Goal: Task Accomplishment & Management: Complete application form

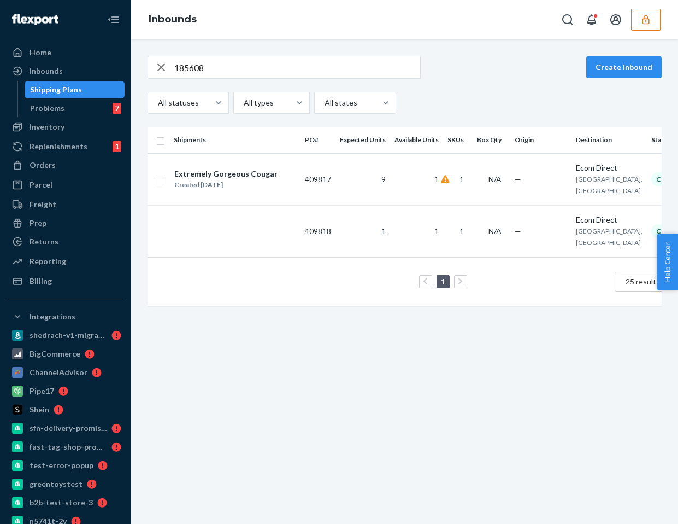
click at [181, 62] on input "185608" at bounding box center [297, 67] width 246 height 22
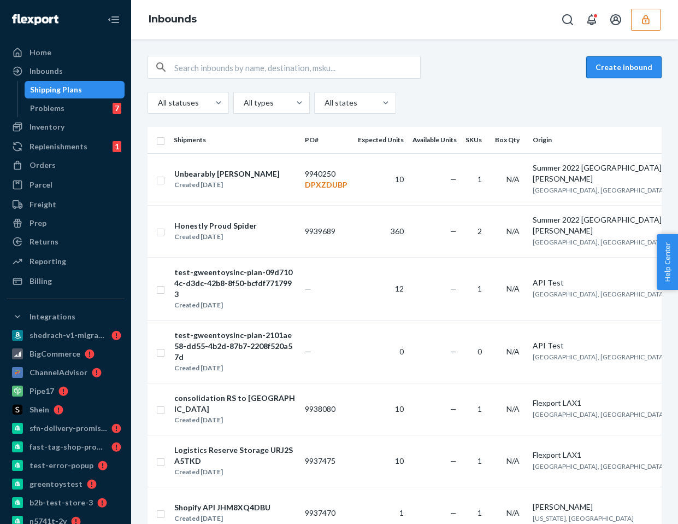
click at [613, 68] on button "Create inbound" at bounding box center [623, 67] width 75 height 22
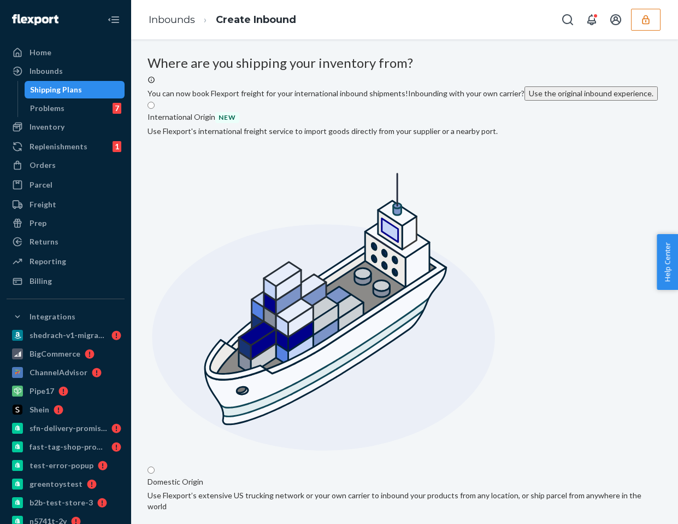
click at [155, 466] on input "Domestic Origin Use Flexport’s extensive US trucking network or your own carrie…" at bounding box center [151, 469] width 7 height 7
radio input "true"
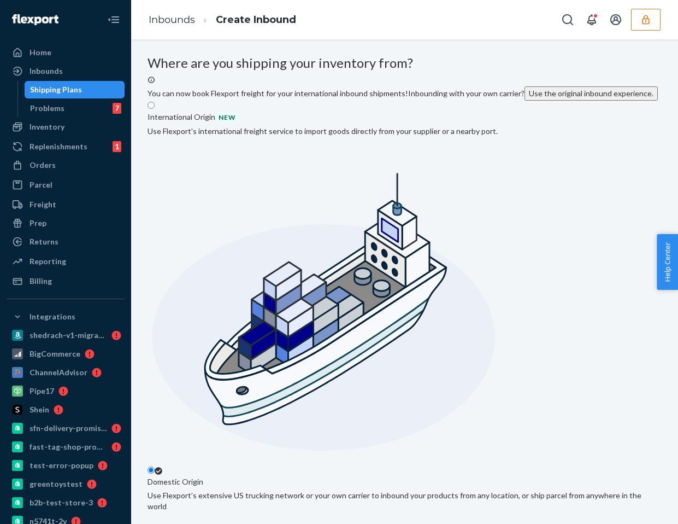
type input "Summer 2022 [GEOGRAPHIC_DATA][PERSON_NAME]"
type input "Villa 1"
type input "Santa [PERSON_NAME]"
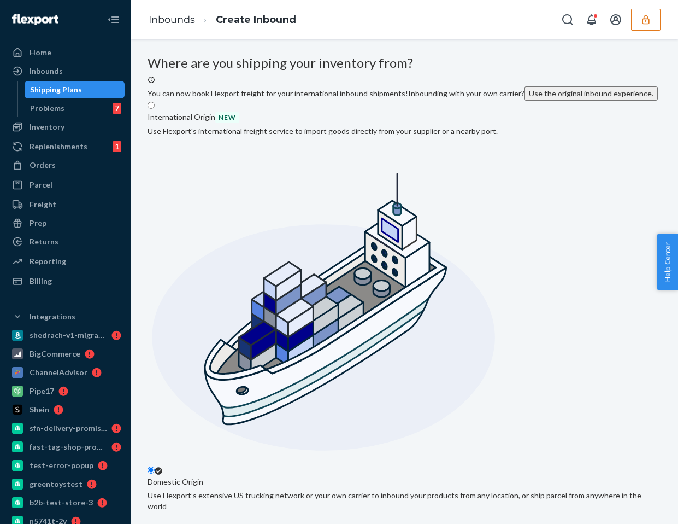
type input "CA"
type input "95050"
type input "[STREET_ADDRESS]"
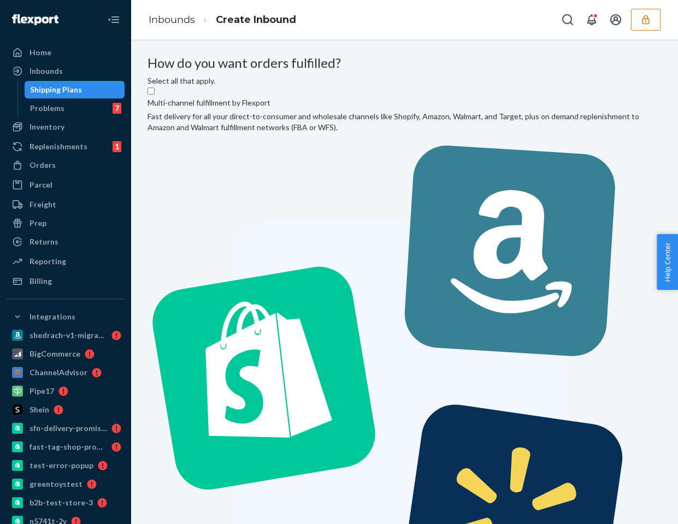
click at [309, 202] on label "Multi-channel fulfillment by Flexport Fast delivery for all your direct-to-cons…" at bounding box center [405, 367] width 514 height 563
click at [155, 95] on input "Multi-channel fulfillment by Flexport Fast delivery for all your direct-to-cons…" at bounding box center [151, 90] width 7 height 7
checkbox input "true"
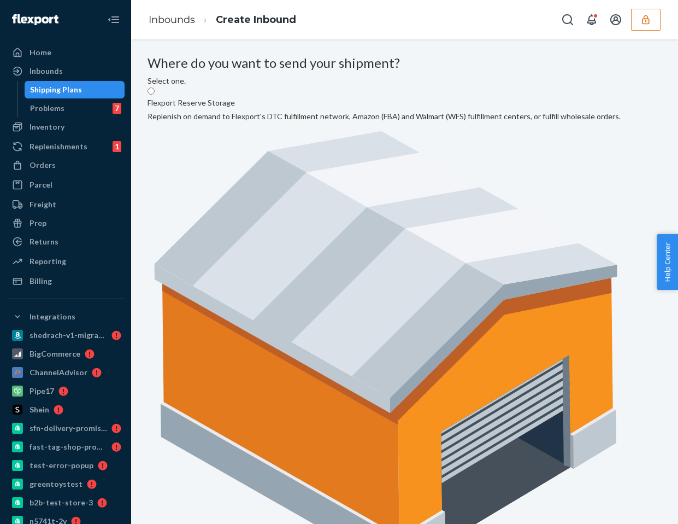
radio input "true"
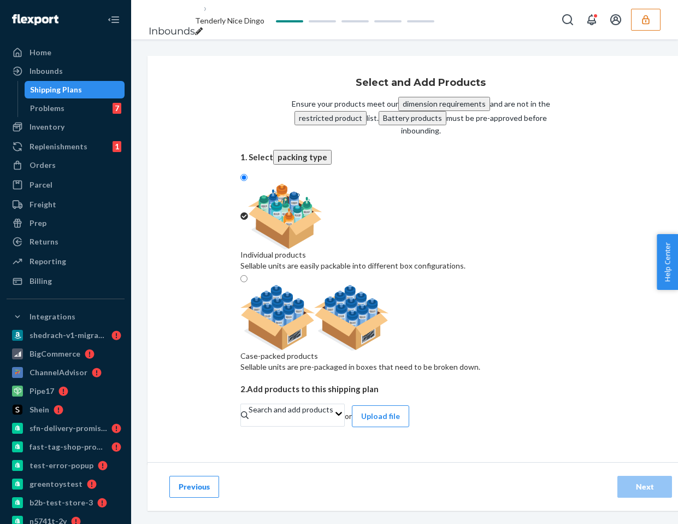
click at [477, 285] on div at bounding box center [360, 318] width 240 height 66
click at [248, 275] on input "Case-packed products Sellable units are pre-packaged in boxes that need to be b…" at bounding box center [243, 278] width 7 height 7
radio input "true"
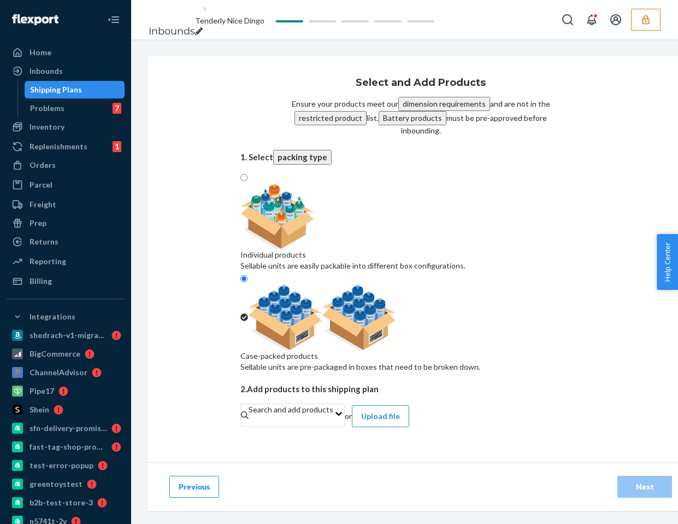
click at [380, 249] on div "Individual products Sellable units are easily packable into different box confi…" at bounding box center [352, 260] width 225 height 22
click at [248, 181] on input "Individual products Sellable units are easily packable into different box confi…" at bounding box center [243, 177] width 7 height 7
radio input "true"
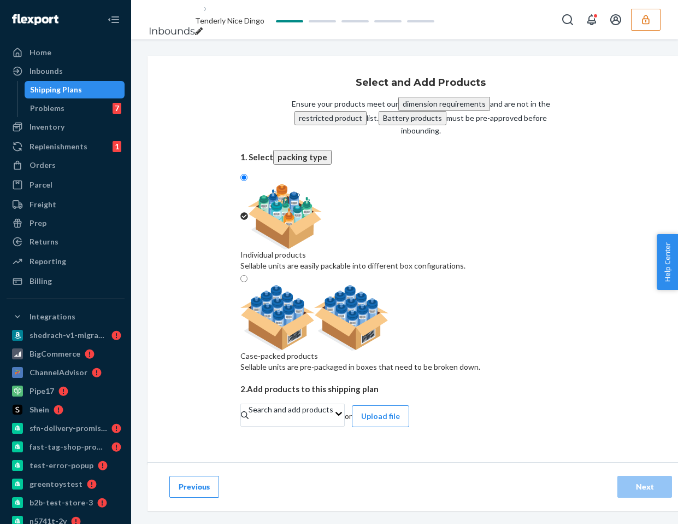
click at [480, 285] on div at bounding box center [360, 318] width 240 height 66
click at [248, 275] on input "Case-packed products Sellable units are pre-packaged in boxes that need to be b…" at bounding box center [243, 278] width 7 height 7
radio input "true"
radio input "false"
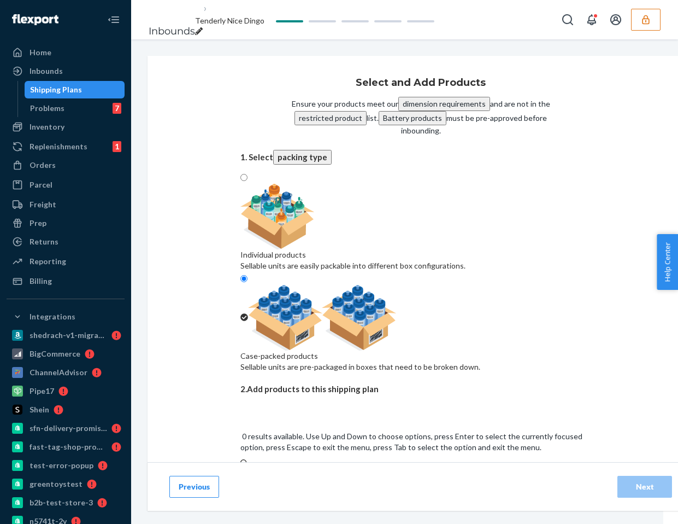
click at [352, 469] on div "Search and add products" at bounding box center [420, 480] width 361 height 22
click at [242, 480] on input "0 results available. Use Up and Down to choose options, press Enter to select t…" at bounding box center [240, 485] width 1 height 11
type input "test"
click at [255, 480] on input "test" at bounding box center [247, 485] width 14 height 11
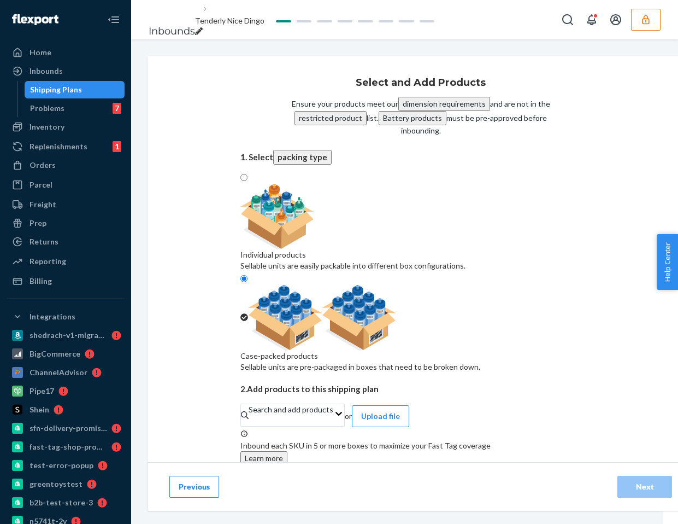
checkbox input "false"
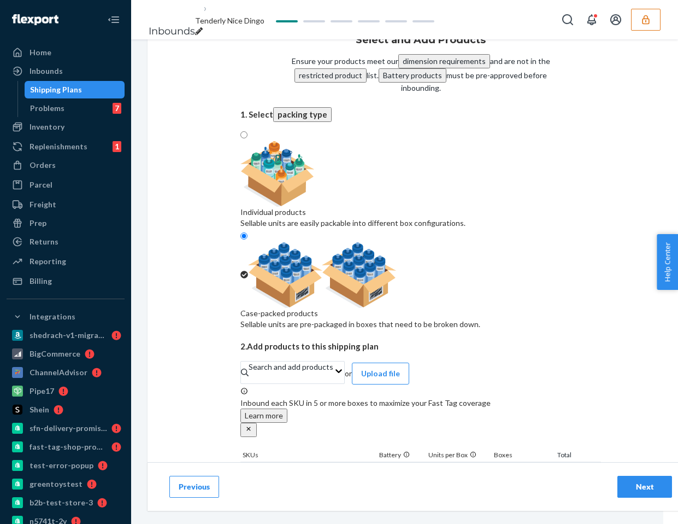
click at [645, 485] on div "Next" at bounding box center [645, 486] width 36 height 11
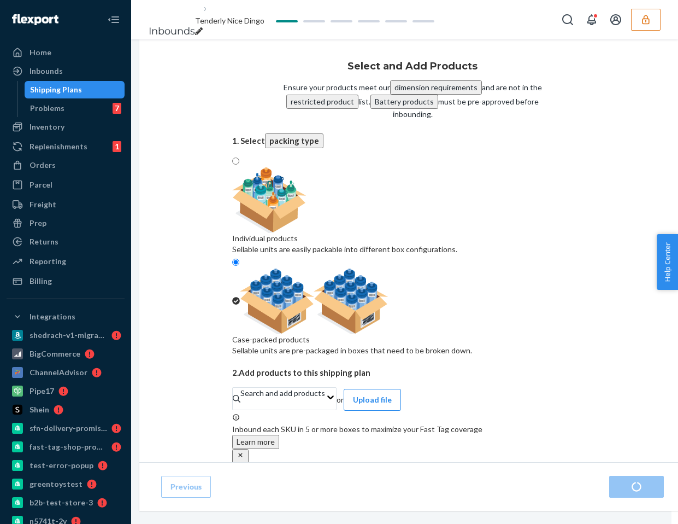
radio input "true"
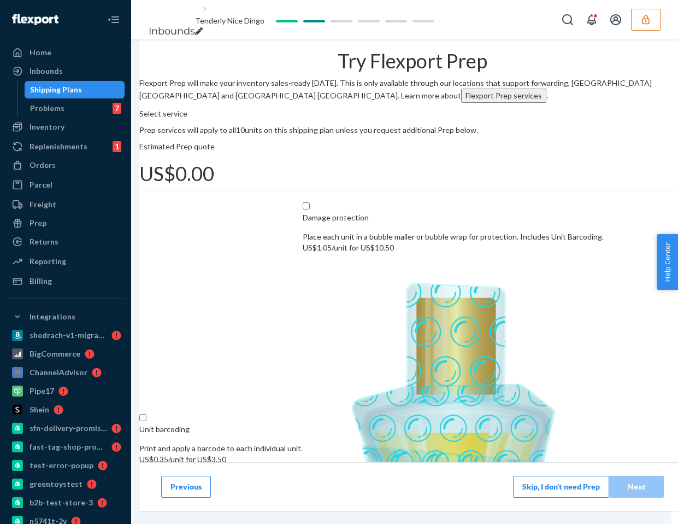
click at [552, 485] on button "Skip, I don't need Prep" at bounding box center [561, 486] width 96 height 22
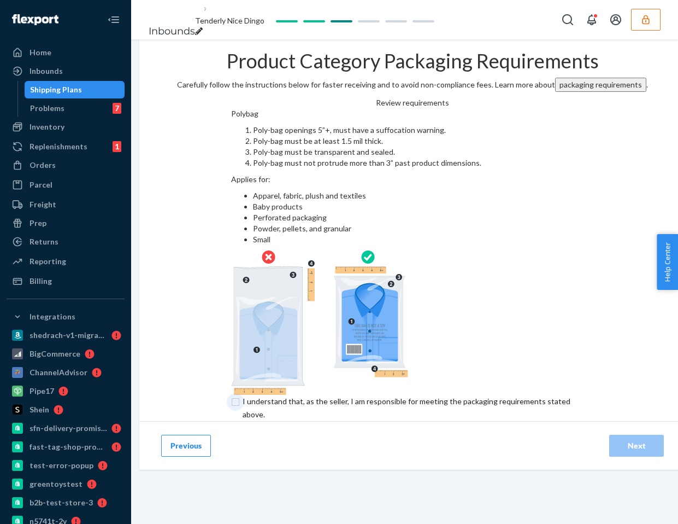
click at [231, 395] on input "checkbox" at bounding box center [412, 408] width 363 height 26
checkbox input "true"
click at [631, 440] on div "Next" at bounding box center [637, 445] width 36 height 11
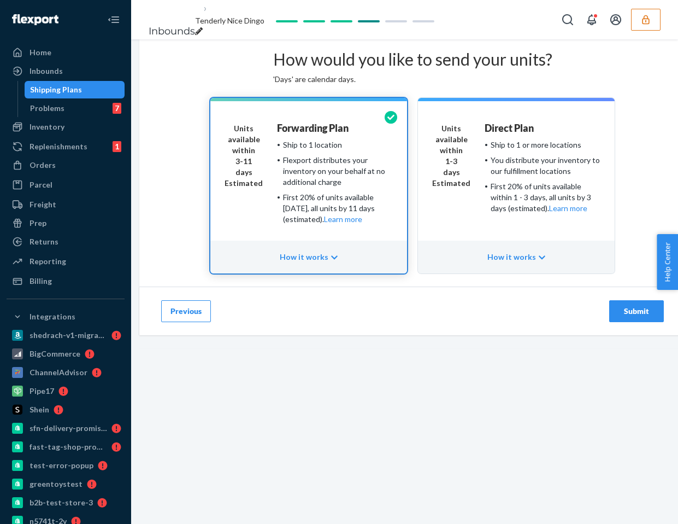
click at [633, 27] on button "button" at bounding box center [646, 20] width 30 height 22
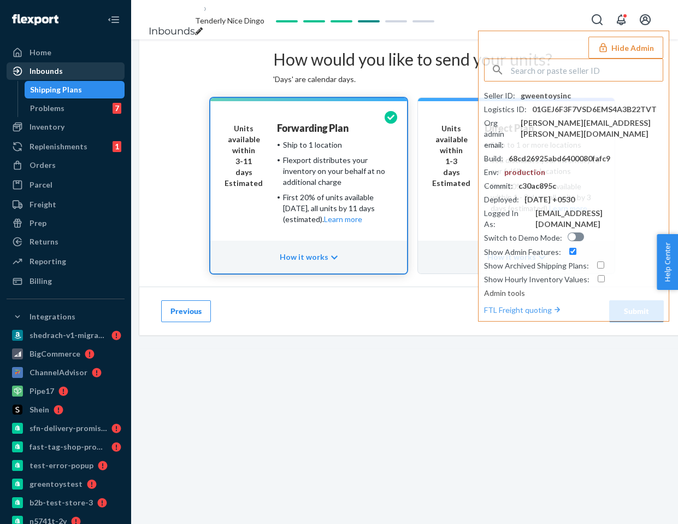
click at [37, 78] on div "Inbounds" at bounding box center [66, 70] width 116 height 15
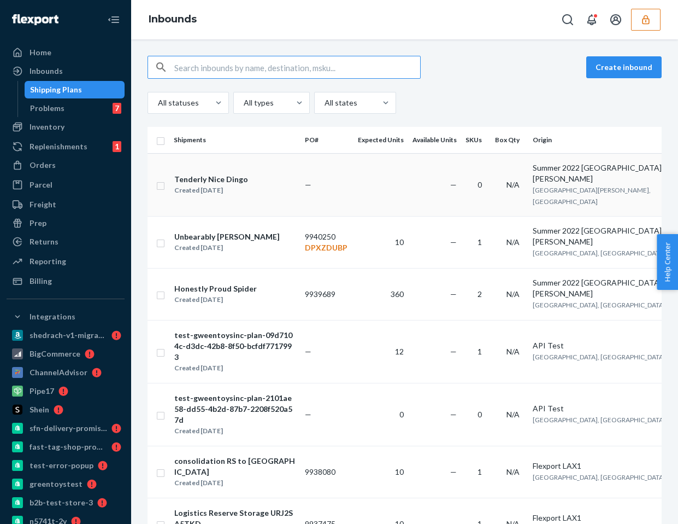
scroll to position [0, 140]
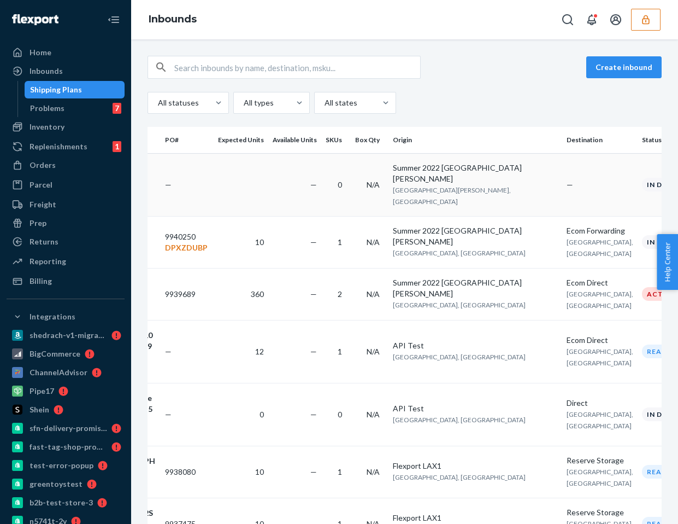
click at [562, 177] on td "—" at bounding box center [599, 184] width 75 height 63
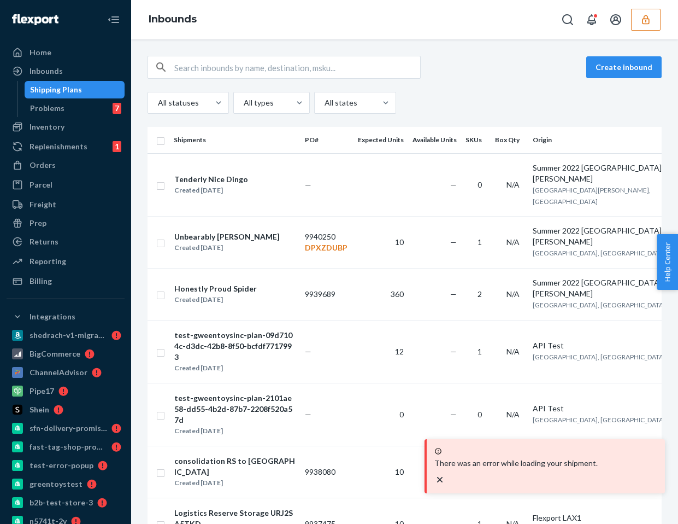
click at [79, 84] on div "Shipping Plans" at bounding box center [56, 89] width 52 height 11
click at [638, 20] on button "button" at bounding box center [646, 20] width 30 height 22
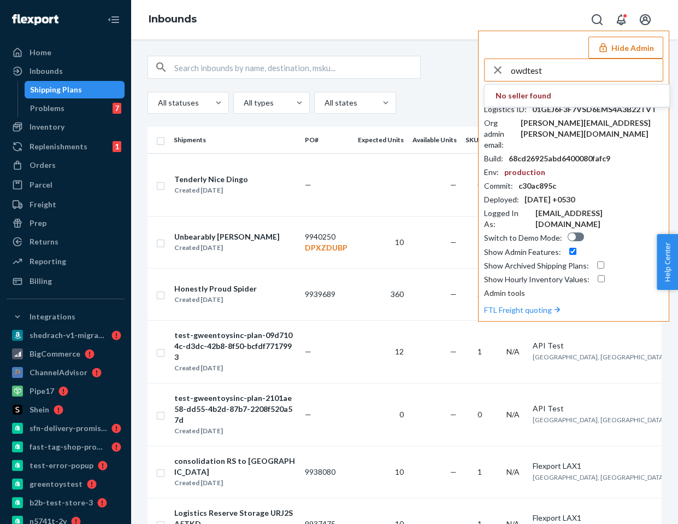
type input "owdtest"
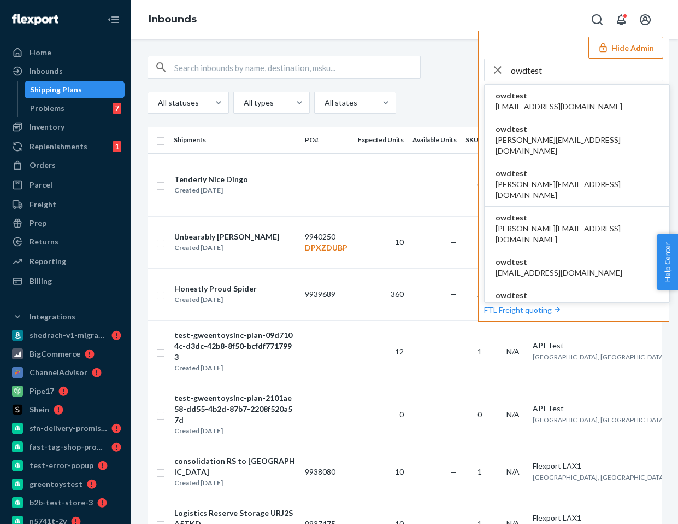
click at [537, 104] on span "[EMAIL_ADDRESS][DOMAIN_NAME]" at bounding box center [559, 106] width 127 height 11
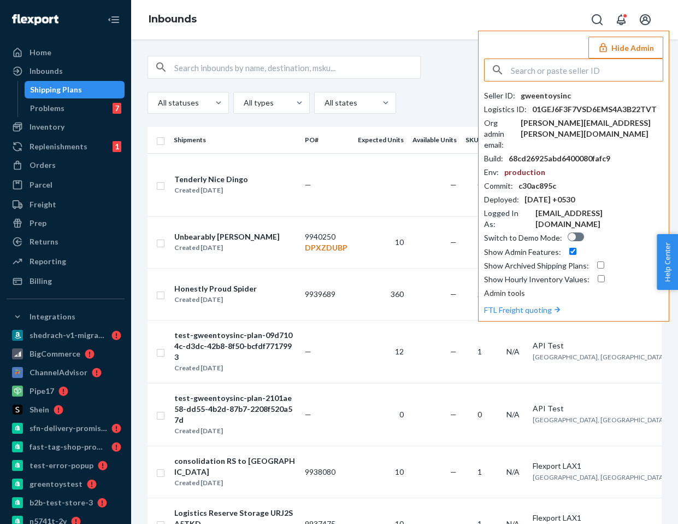
click at [538, 72] on input "text" at bounding box center [587, 70] width 152 height 22
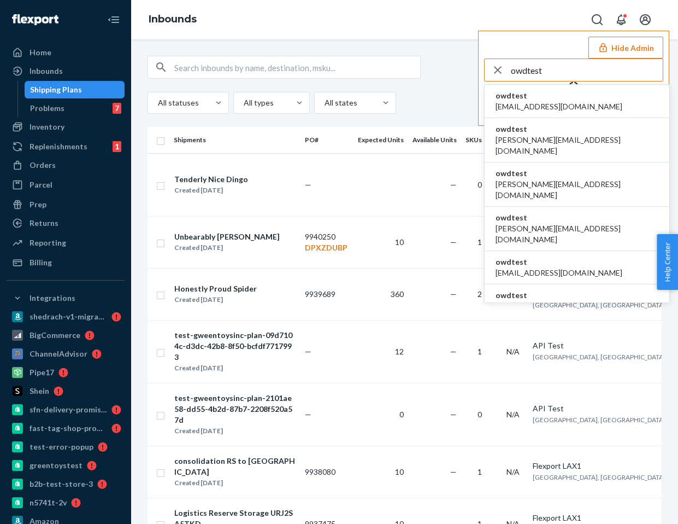
type input "owdtest"
click at [539, 99] on span "owdtest" at bounding box center [559, 95] width 127 height 11
